Goal: Answer question/provide support

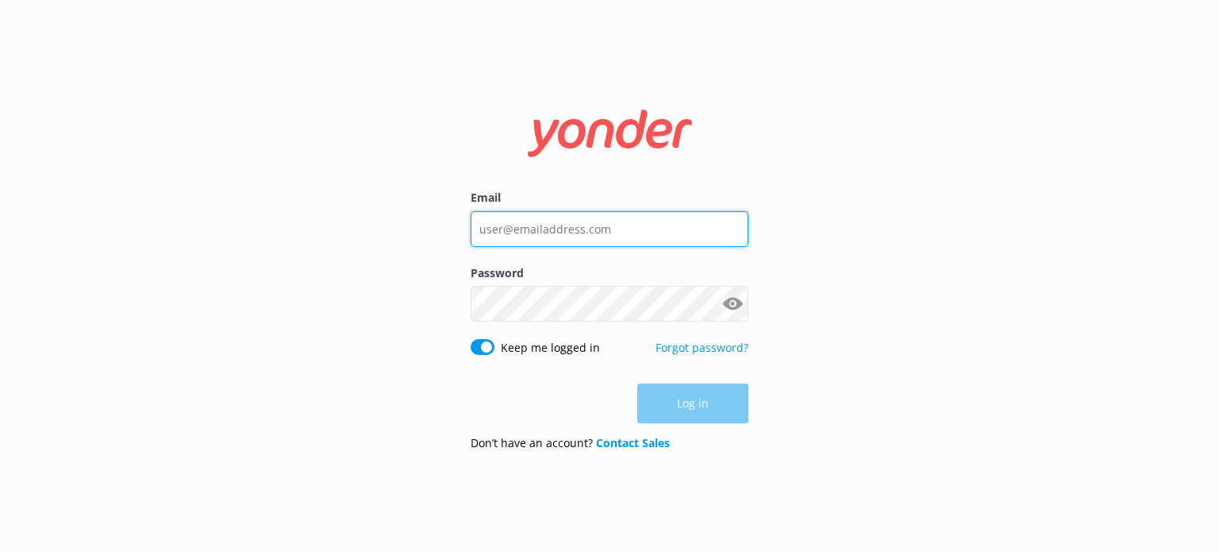
type input "[EMAIL_ADDRESS][DOMAIN_NAME]"
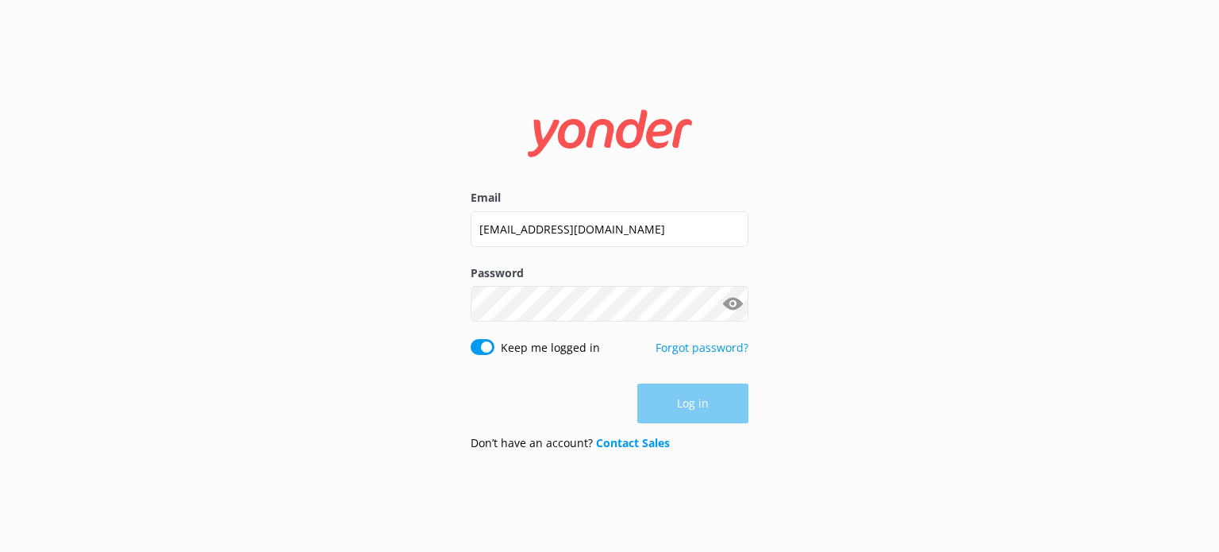
click at [663, 387] on div "Log in" at bounding box center [610, 403] width 278 height 40
click at [671, 409] on button "Log in" at bounding box center [692, 404] width 111 height 40
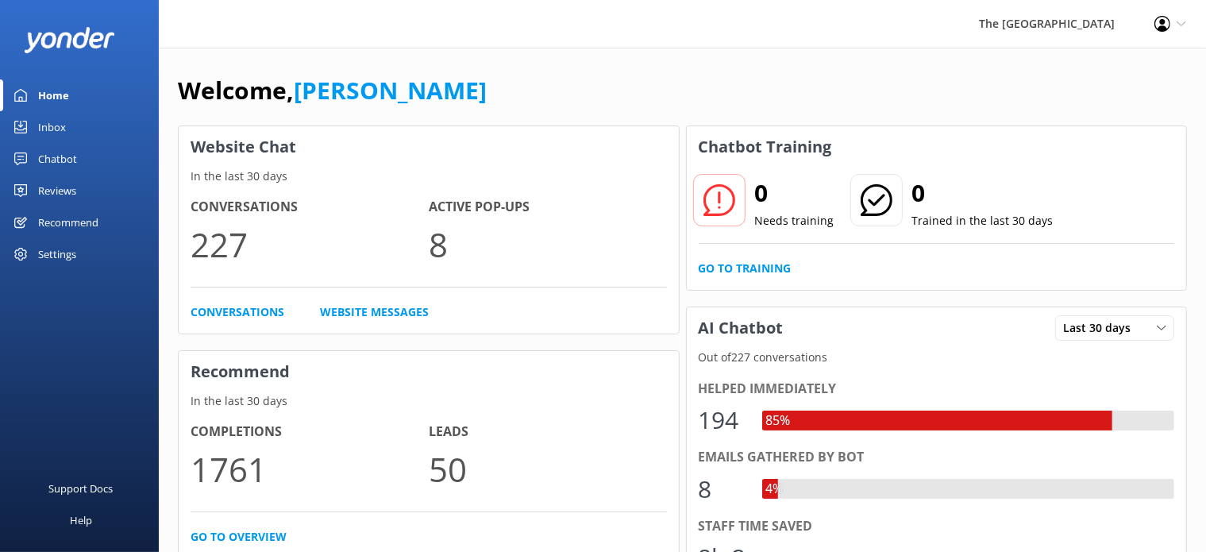
click at [52, 161] on div "Chatbot" at bounding box center [57, 159] width 39 height 32
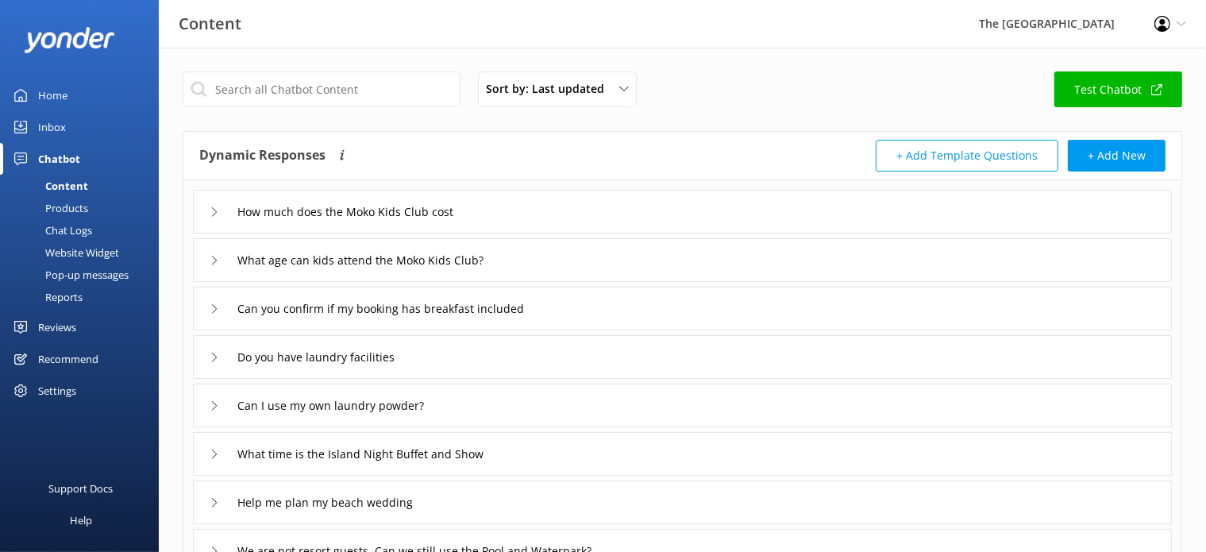
click at [52, 129] on div "Inbox" at bounding box center [52, 127] width 28 height 32
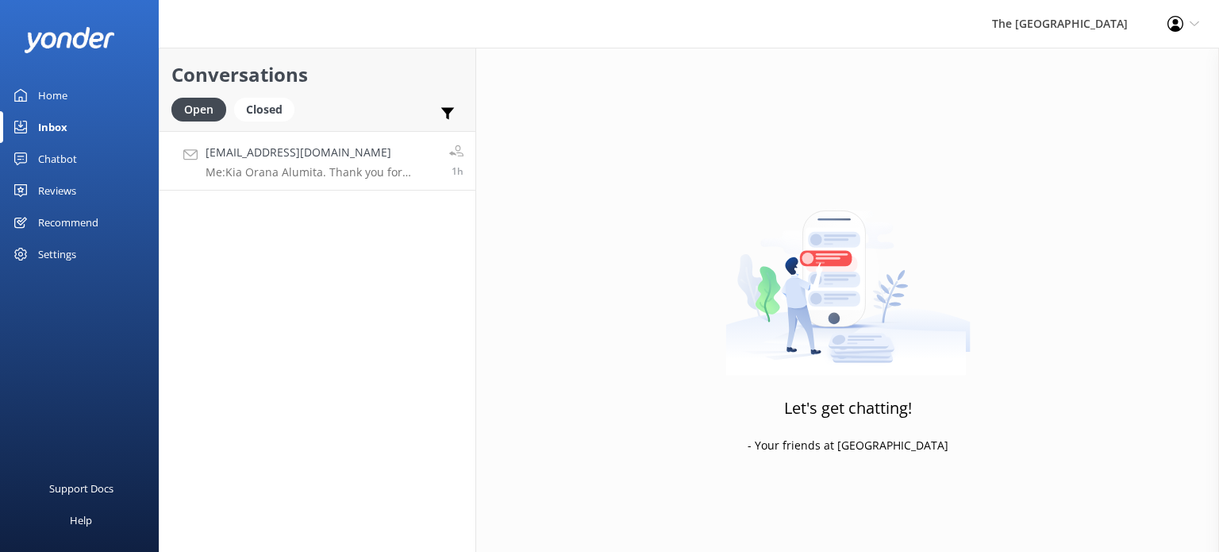
click at [289, 160] on h4 "[EMAIL_ADDRESS][DOMAIN_NAME]" at bounding box center [322, 152] width 232 height 17
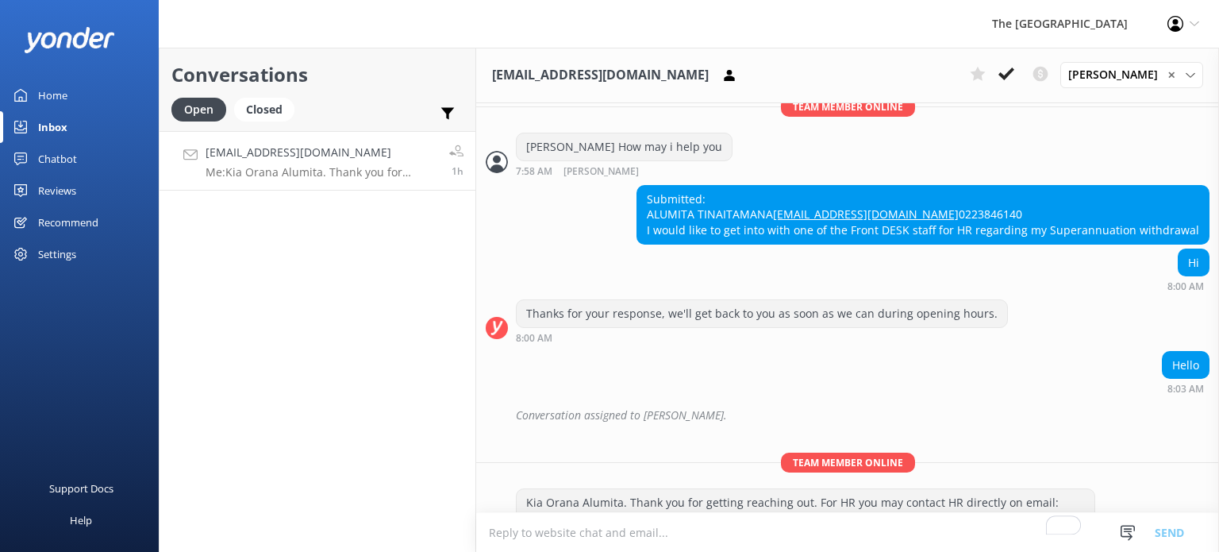
scroll to position [467, 0]
